Goal: Task Accomplishment & Management: Complete application form

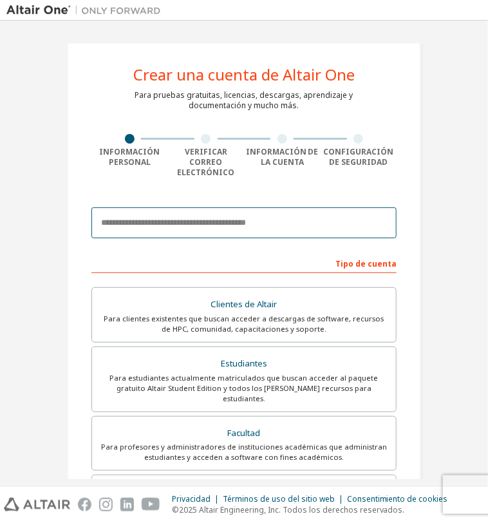
click at [234, 210] on input "email" at bounding box center [243, 222] width 305 height 31
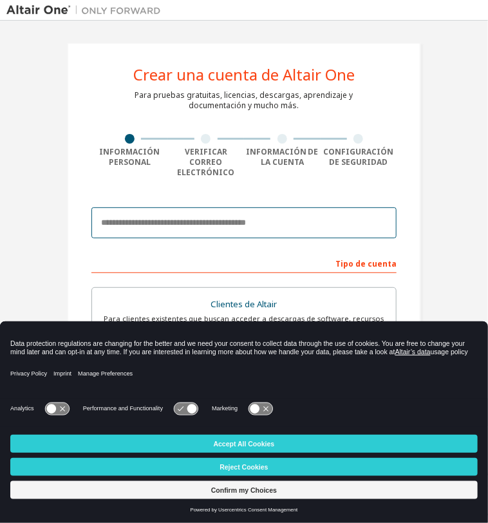
click at [167, 207] on input "email" at bounding box center [243, 222] width 305 height 31
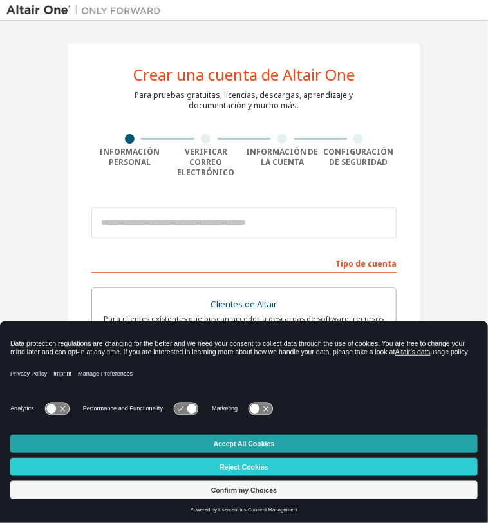
click at [270, 438] on button "Accept All Cookies" at bounding box center [243, 443] width 467 height 18
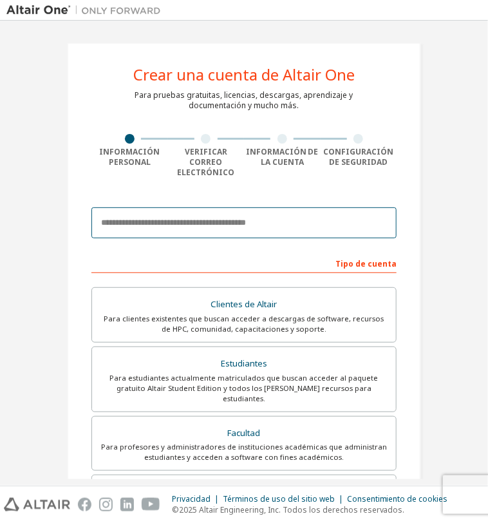
click at [210, 216] on input "email" at bounding box center [243, 222] width 305 height 31
type input "**********"
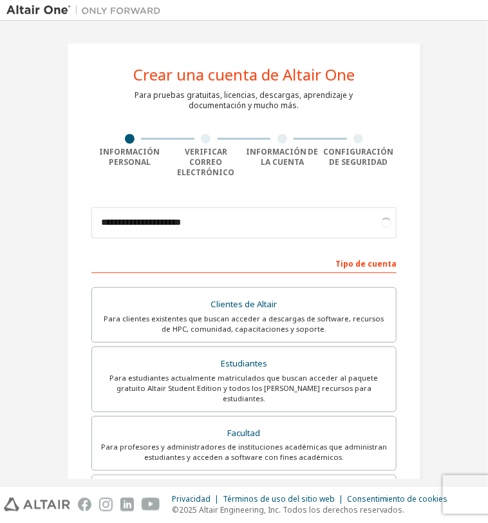
click at [239, 238] on form "**********" at bounding box center [243, 479] width 305 height 556
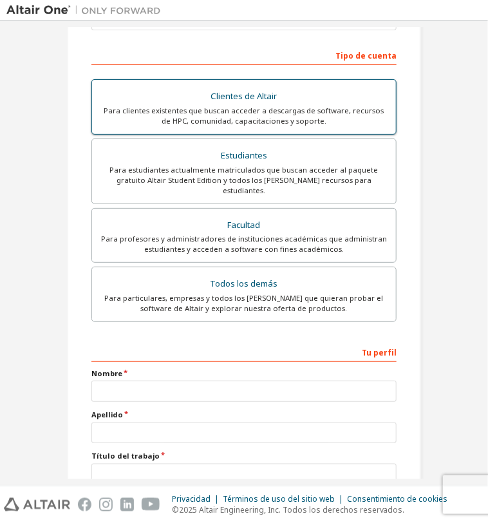
scroll to position [207, 0]
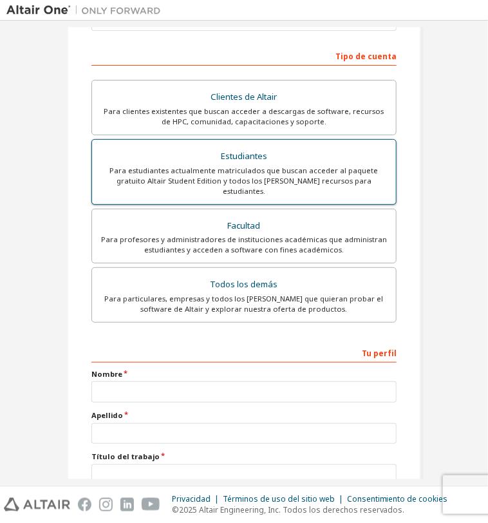
click at [256, 165] on div "Para estudiantes actualmente matriculados que buscan acceder al paquete gratuit…" at bounding box center [244, 180] width 288 height 31
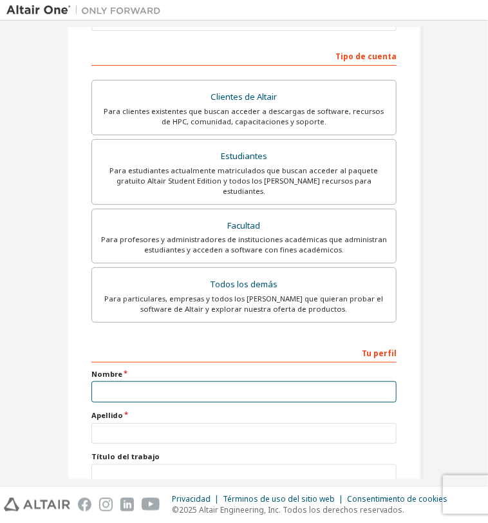
click at [193, 381] on input "text" at bounding box center [243, 391] width 305 height 21
type input "*****"
type input "**********"
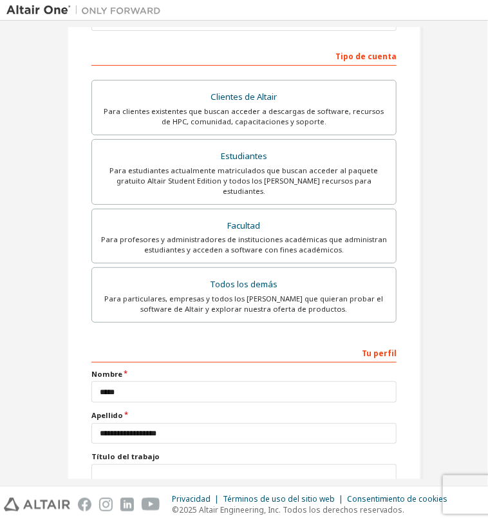
type input "******"
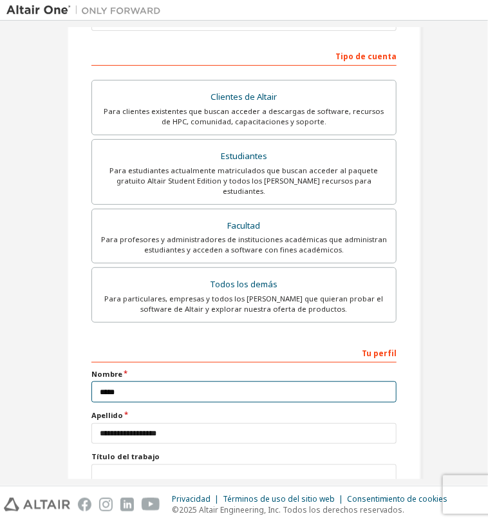
scroll to position [319, 0]
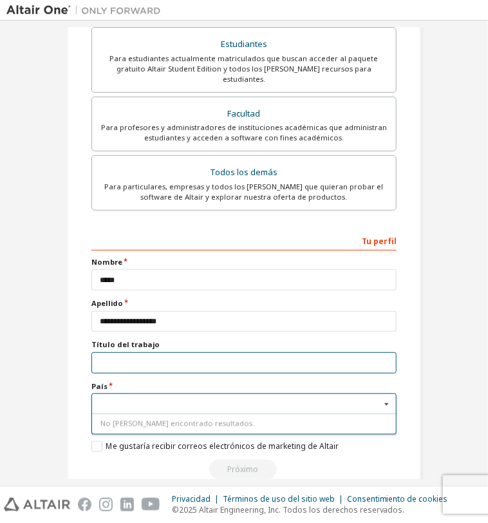
click at [160, 352] on input "text" at bounding box center [243, 362] width 305 height 21
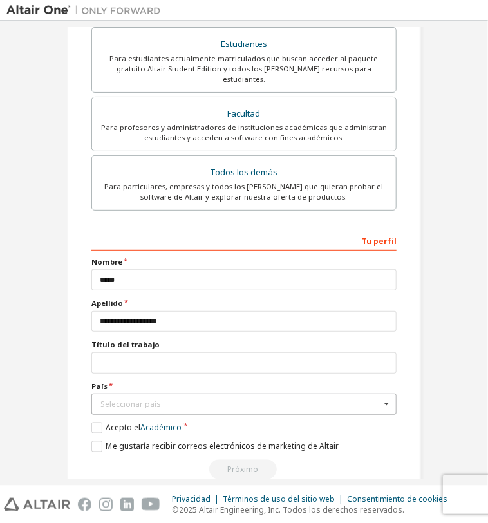
click at [156, 400] on div "Seleccionar país" at bounding box center [240, 404] width 280 height 8
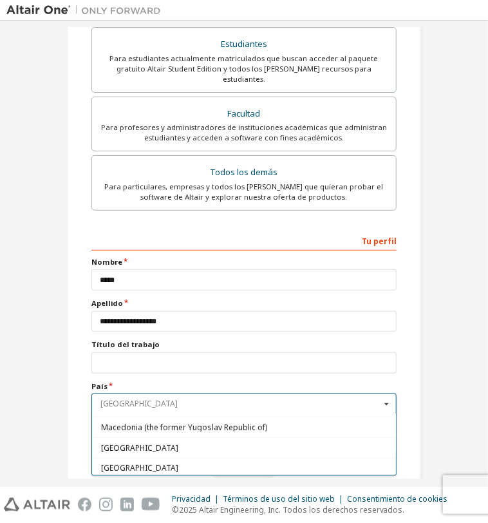
scroll to position [2579, 0]
click at [156, 458] on div "[GEOGRAPHIC_DATA]" at bounding box center [244, 468] width 304 height 21
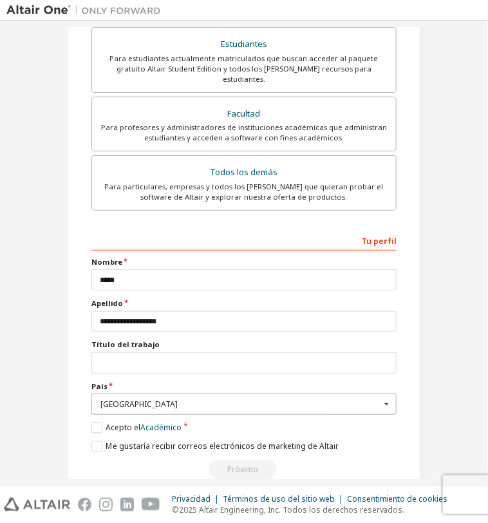
scroll to position [317, 0]
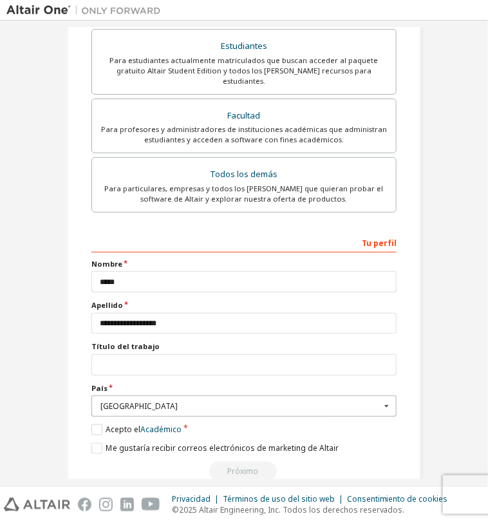
click at [152, 402] on div "[GEOGRAPHIC_DATA]" at bounding box center [240, 406] width 280 height 8
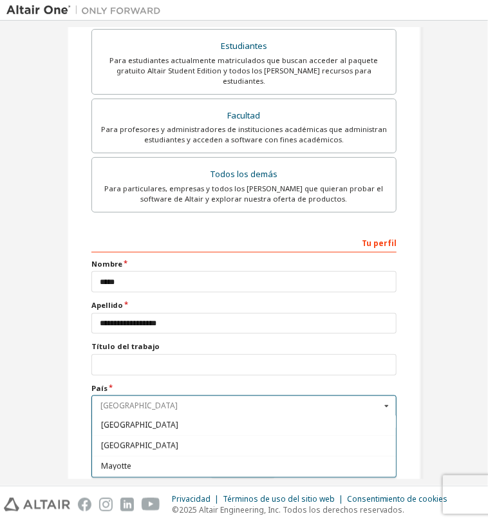
scroll to position [2784, 0]
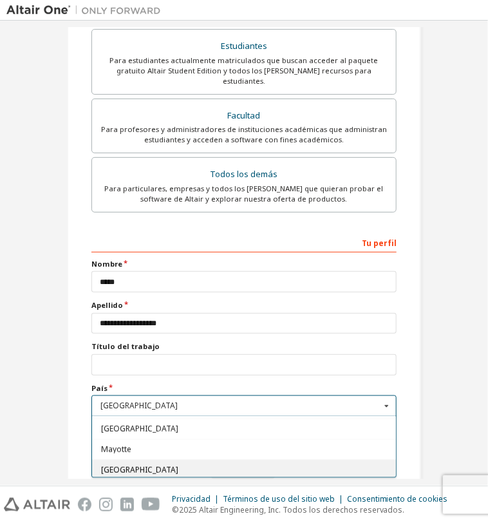
click at [133, 466] on span "[GEOGRAPHIC_DATA]" at bounding box center [244, 470] width 286 height 8
type input "***"
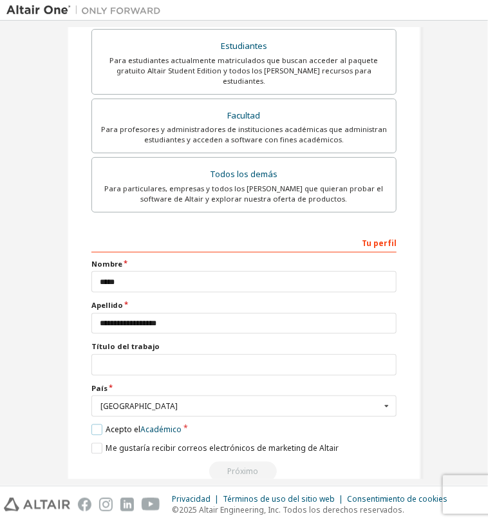
click at [95, 424] on label "Acepto el Académico" at bounding box center [136, 429] width 90 height 11
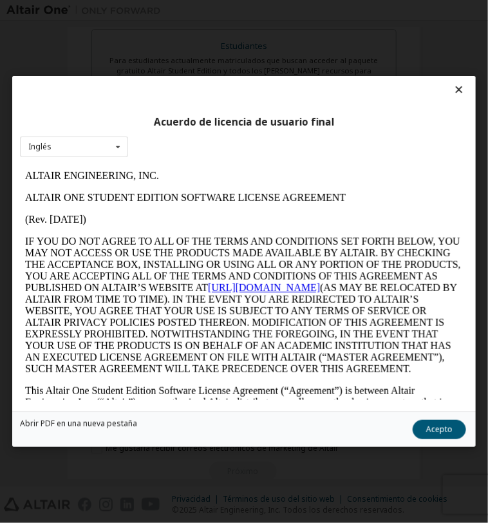
scroll to position [0, 0]
click at [106, 154] on div "Inglés English" at bounding box center [74, 146] width 108 height 21
click at [154, 150] on div "Acuerdo de licencia de usuario final Inglés Inglés" at bounding box center [243, 243] width 463 height 335
click at [430, 427] on button "Acepto" at bounding box center [438, 429] width 53 height 19
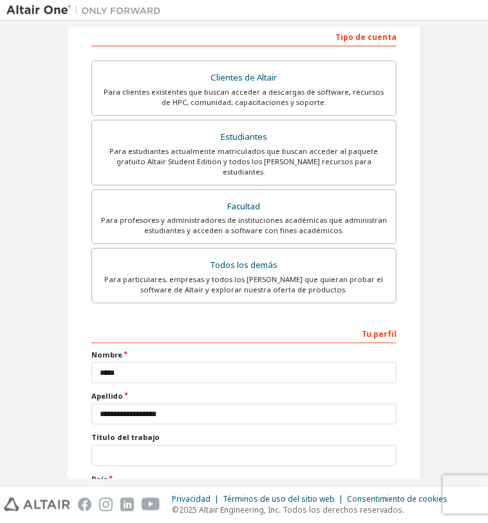
scroll to position [319, 0]
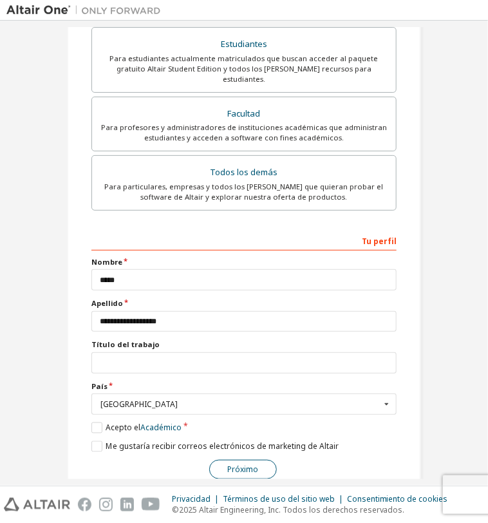
click at [253, 459] on button "Próximo" at bounding box center [243, 468] width 68 height 19
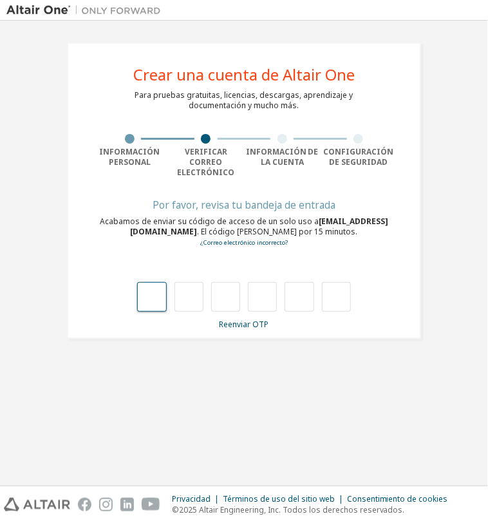
click at [157, 295] on input "text" at bounding box center [151, 297] width 29 height 30
type input "*"
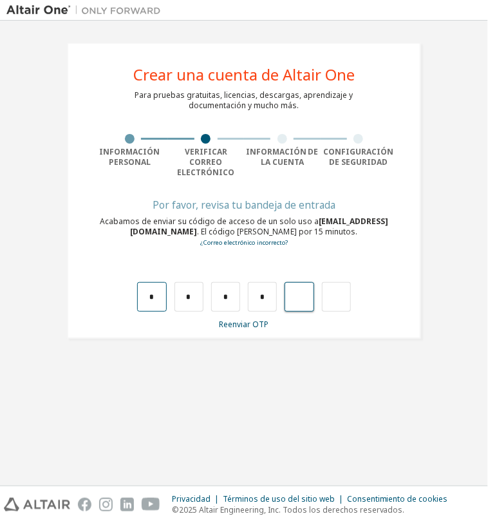
type input "*"
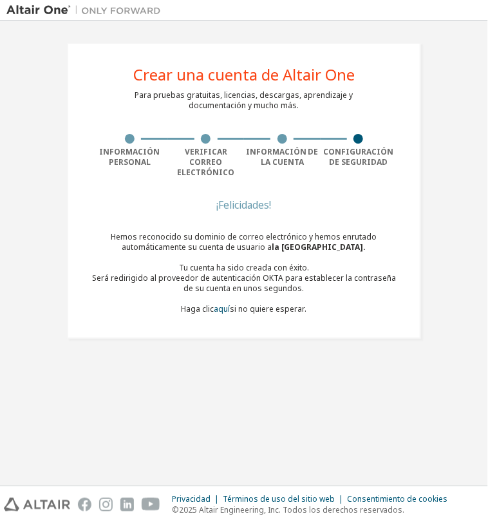
click at [297, 308] on div "¡Felicidades! Hemos reconocido su dominio de correo electrónico y hemos enrutad…" at bounding box center [243, 265] width 305 height 129
